Goal: Register for event/course

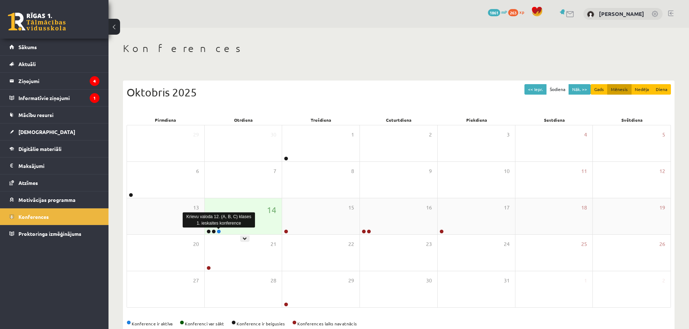
click at [219, 233] on link at bounding box center [219, 232] width 4 height 4
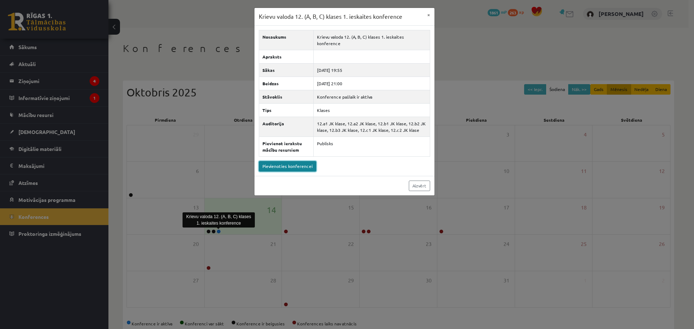
click at [305, 161] on link "Pievienoties konferencei" at bounding box center [287, 166] width 57 height 10
